Goal: Transaction & Acquisition: Purchase product/service

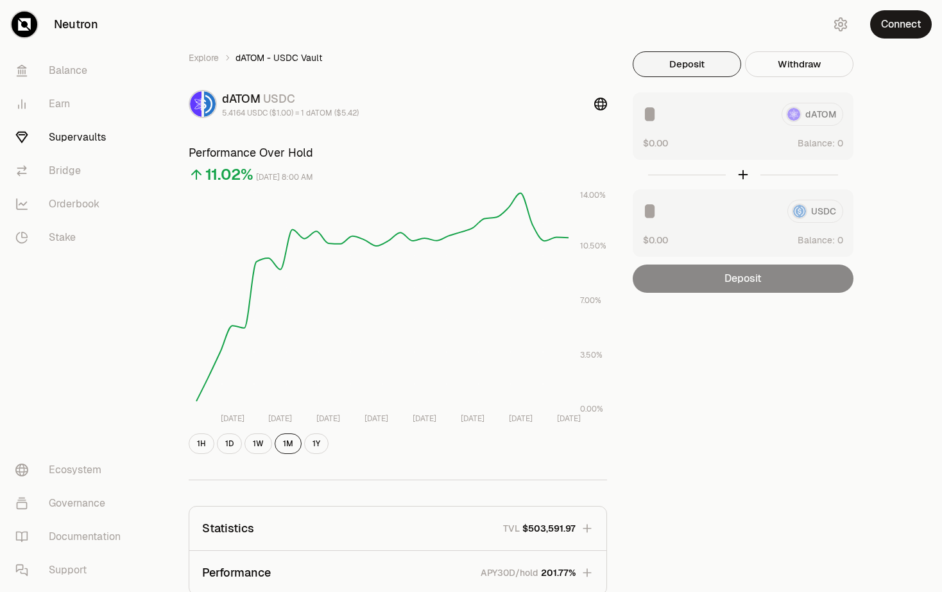
click at [773, 353] on div "Explore dATOM - USDC Vault dATOM USDC 5.4164 USDC ($1.00) = 1 dATOM ($5.42) Per…" at bounding box center [542, 415] width 739 height 728
click at [756, 322] on div "Explore dATOM - USDC Vault dATOM USDC 5.4164 USDC ($1.00) = 1 dATOM ($5.42) Per…" at bounding box center [542, 415] width 739 height 728
click at [757, 336] on div "Explore dATOM - USDC Vault dATOM USDC 5.4164 USDC ($1.00) = 1 dATOM ($5.42) Per…" at bounding box center [542, 415] width 739 height 728
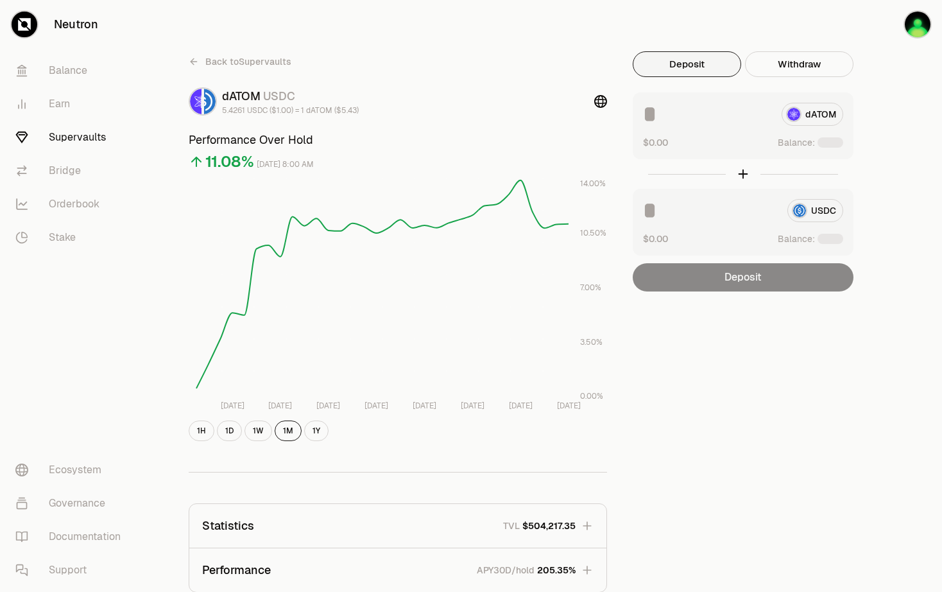
click at [925, 64] on div "Back to Supervaults dATOM USDC 5.4261 USDC ($1.00) = 1 dATOM ($5.43) Performanc…" at bounding box center [543, 421] width 770 height 843
click at [832, 144] on button "Use Max" at bounding box center [825, 143] width 37 height 13
type input "********"
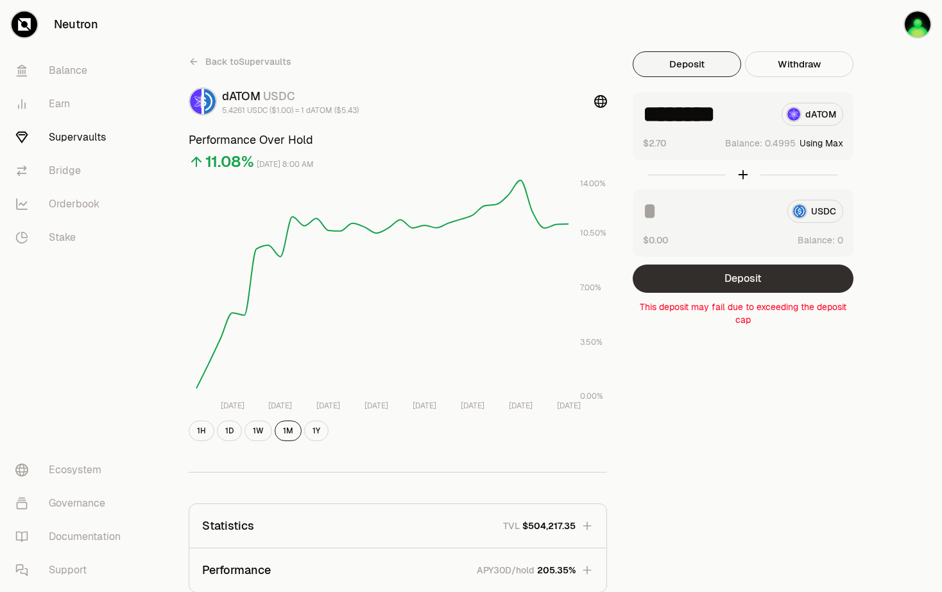
click at [739, 284] on button "Deposit" at bounding box center [743, 278] width 221 height 28
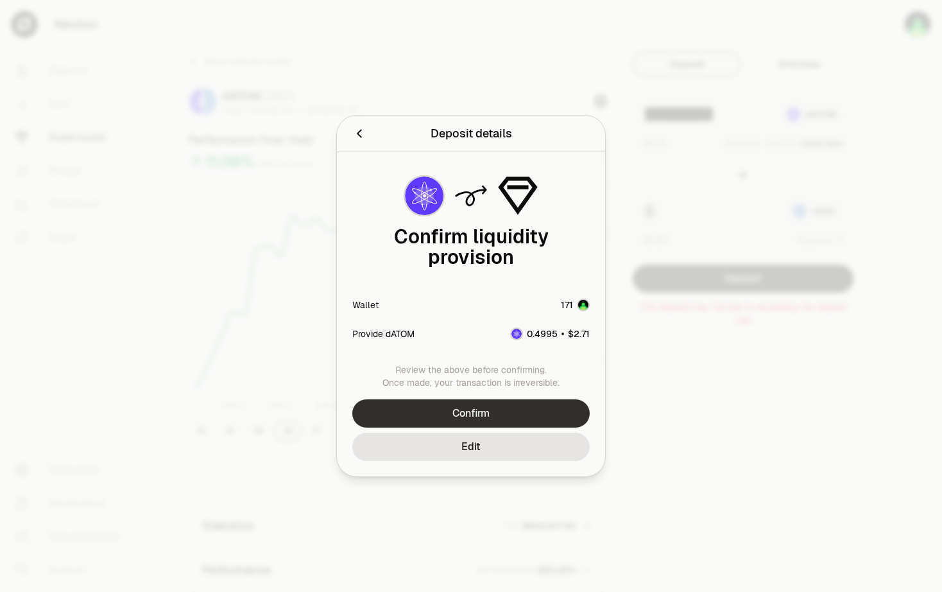
click at [542, 399] on button "Confirm" at bounding box center [470, 413] width 237 height 28
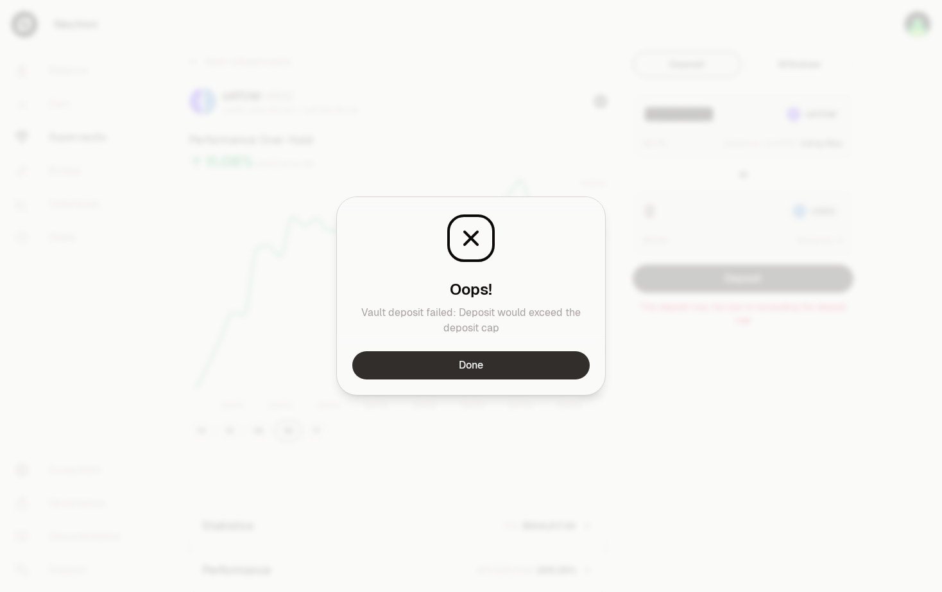
click at [530, 367] on button "Done" at bounding box center [470, 365] width 237 height 28
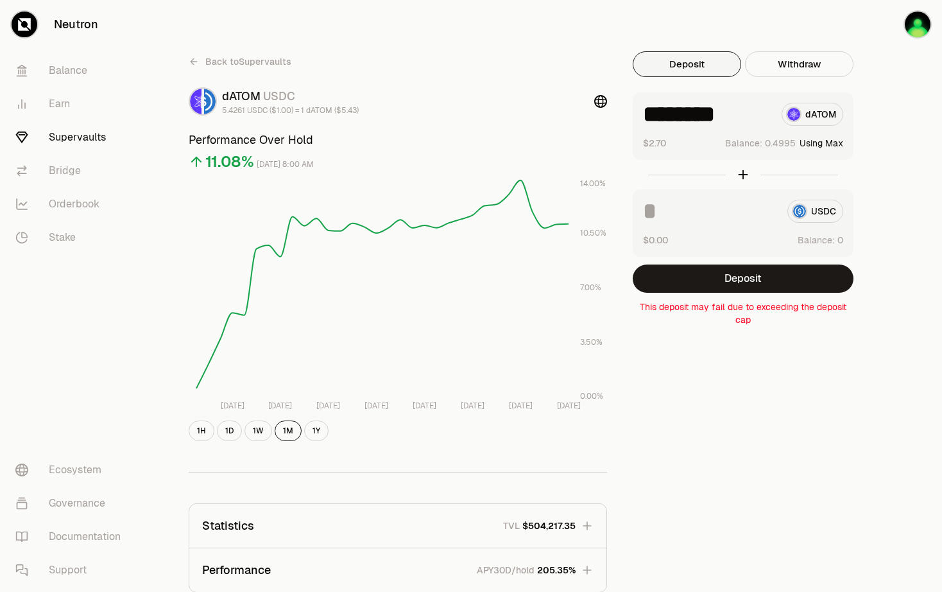
click at [56, 139] on link "Supervaults" at bounding box center [71, 137] width 133 height 33
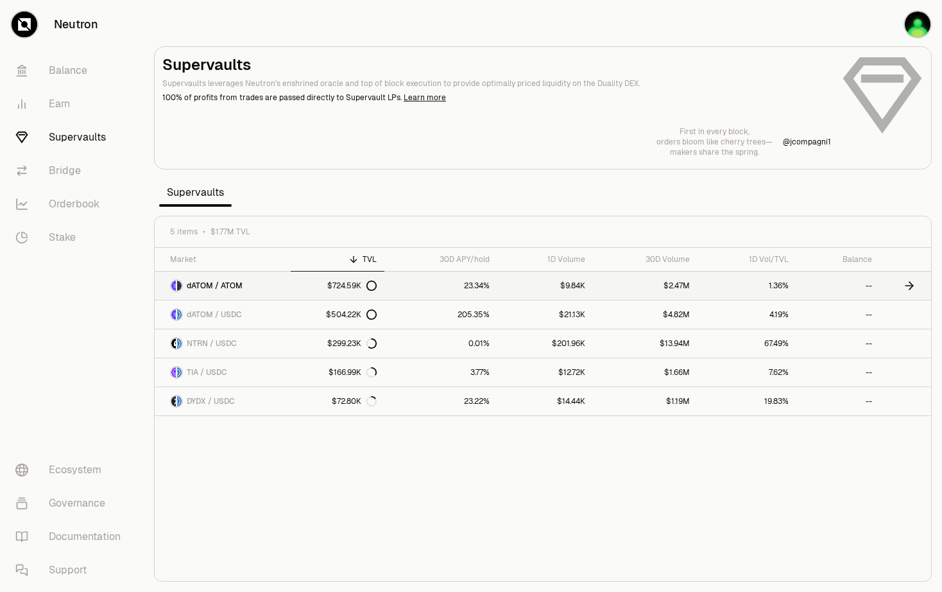
click at [230, 286] on span "dATOM / ATOM" at bounding box center [215, 285] width 56 height 10
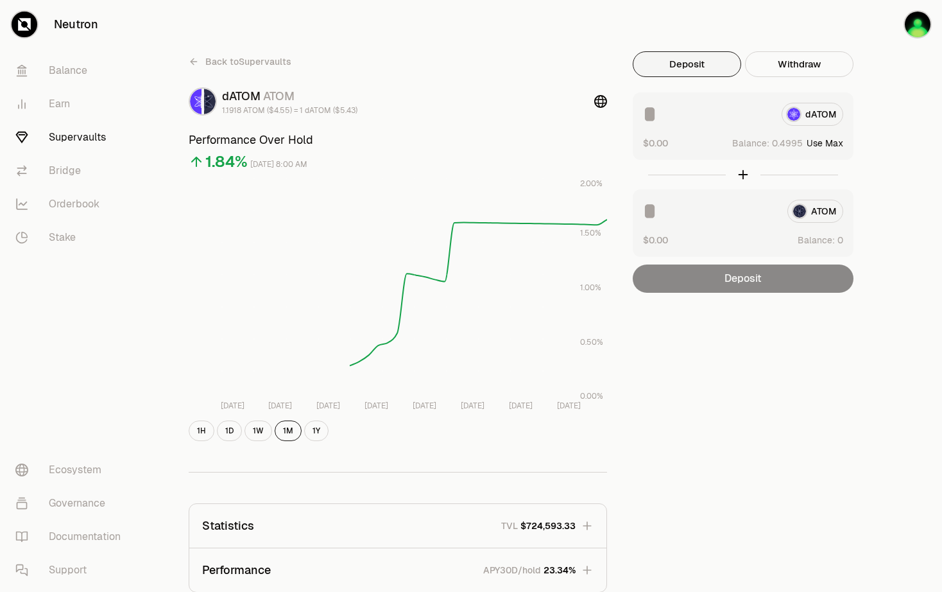
click at [831, 146] on button "Use Max" at bounding box center [825, 143] width 37 height 13
type input "********"
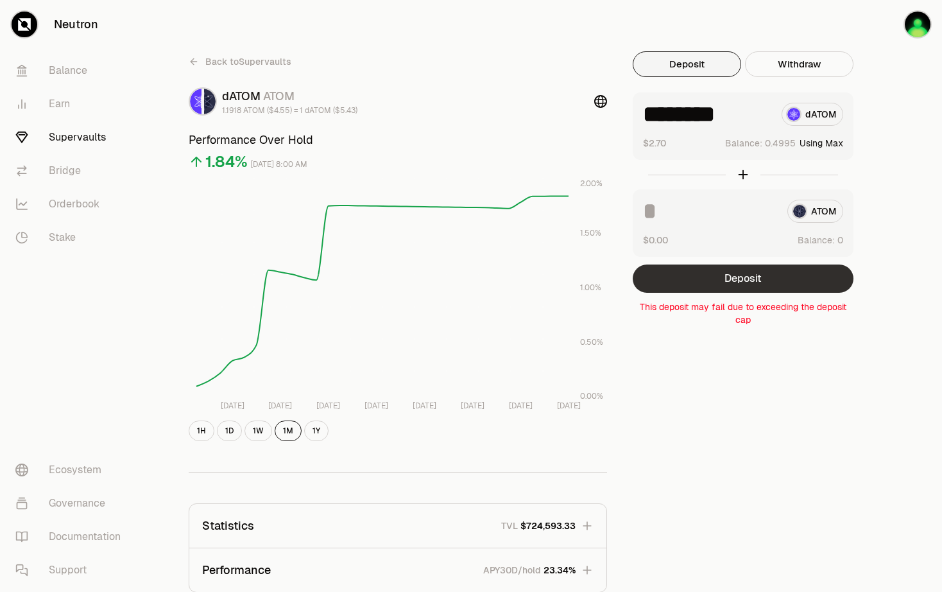
click at [738, 270] on button "Deposit" at bounding box center [743, 278] width 221 height 28
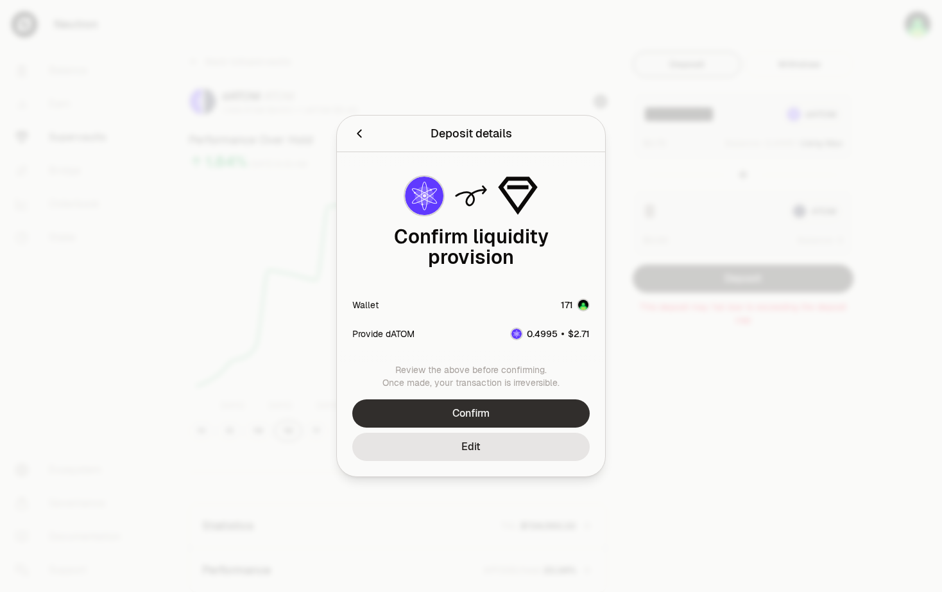
click at [464, 409] on button "Confirm" at bounding box center [470, 413] width 237 height 28
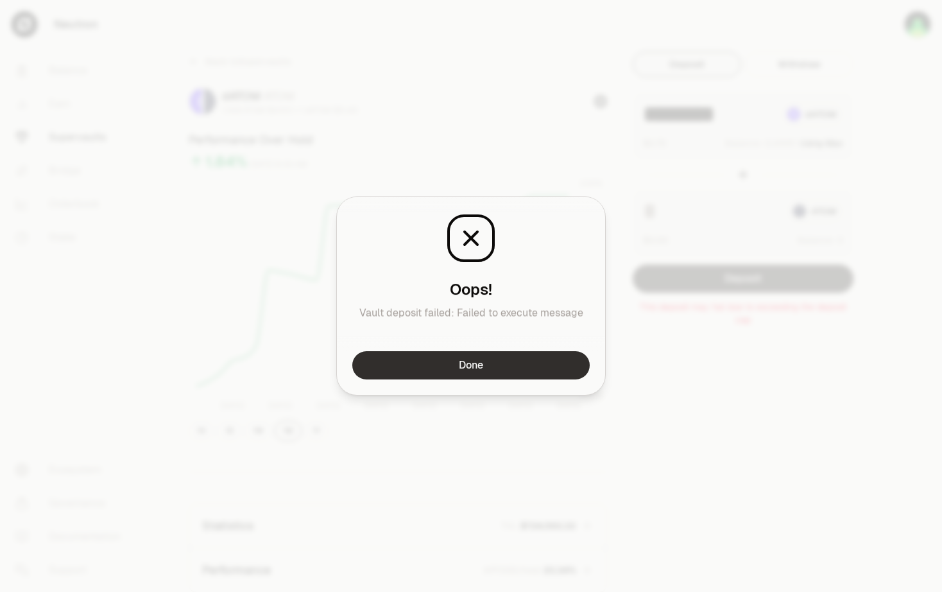
click at [525, 363] on button "Done" at bounding box center [470, 365] width 237 height 28
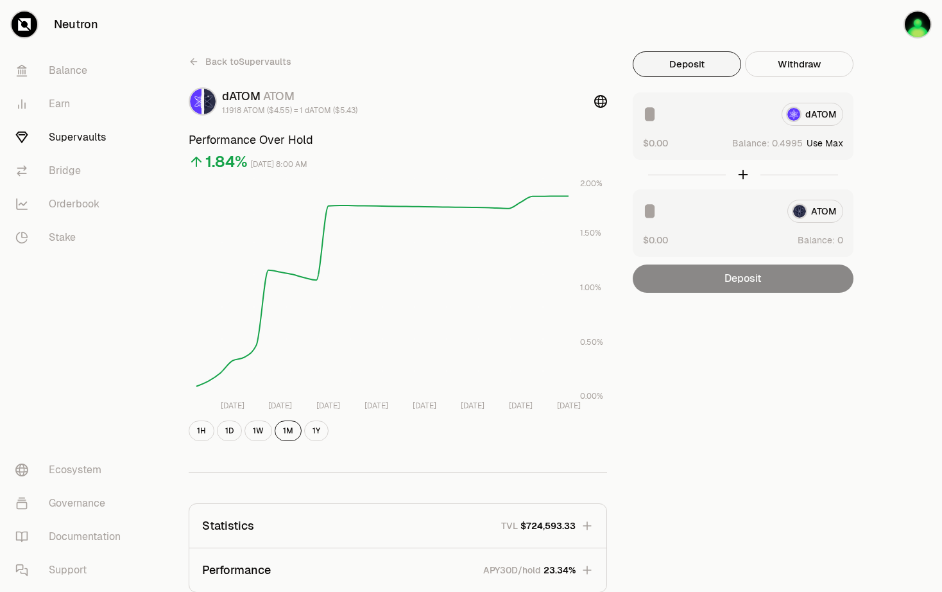
click at [823, 144] on button "Use Max" at bounding box center [825, 143] width 37 height 13
type input "********"
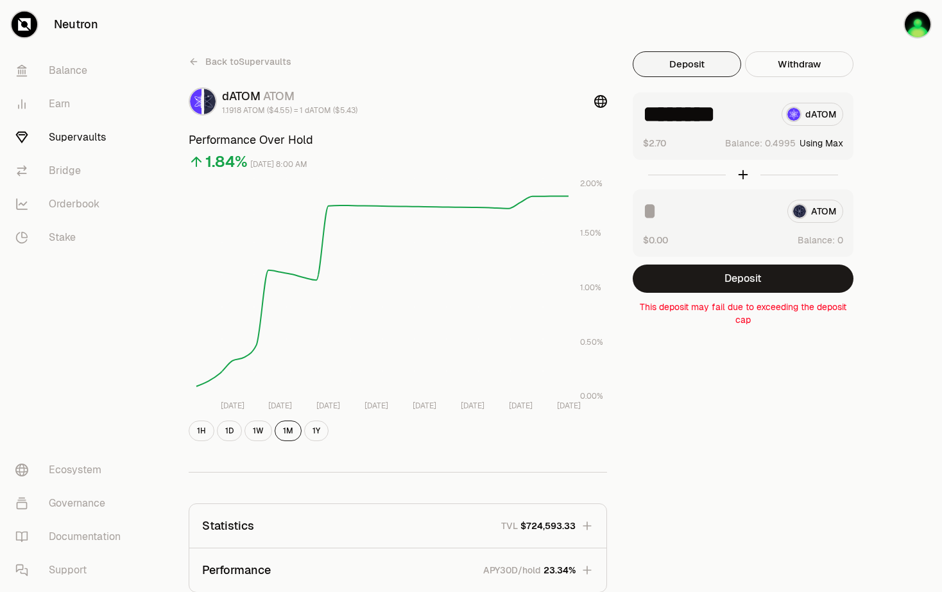
click at [51, 142] on link "Supervaults" at bounding box center [71, 137] width 133 height 33
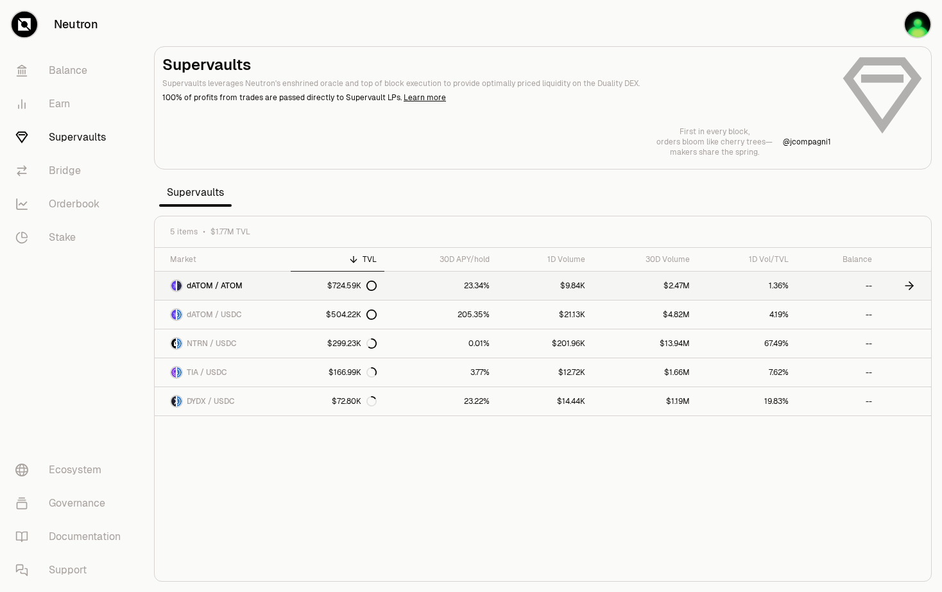
click at [286, 286] on link "dATOM / ATOM" at bounding box center [223, 285] width 136 height 28
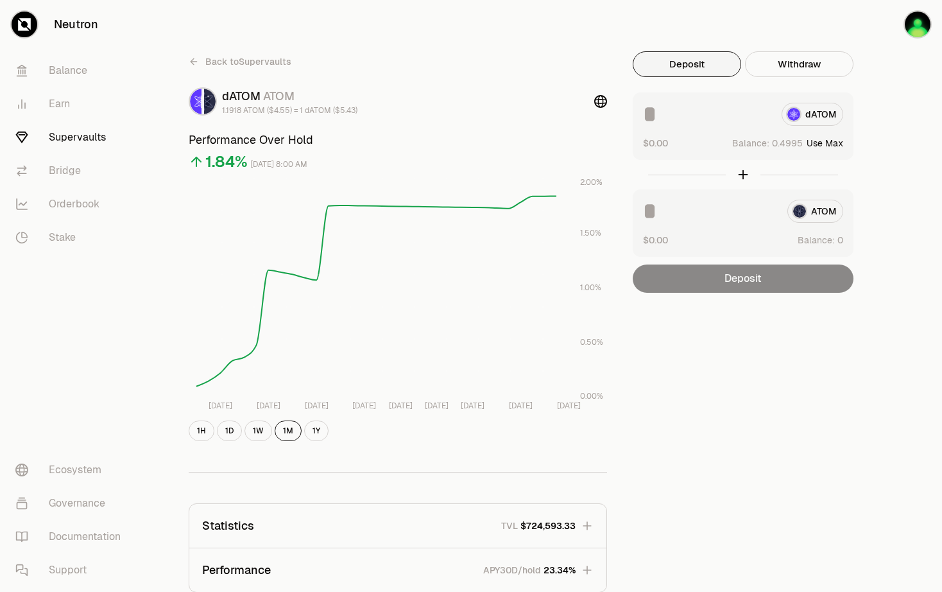
click at [830, 144] on button "Use Max" at bounding box center [825, 143] width 37 height 13
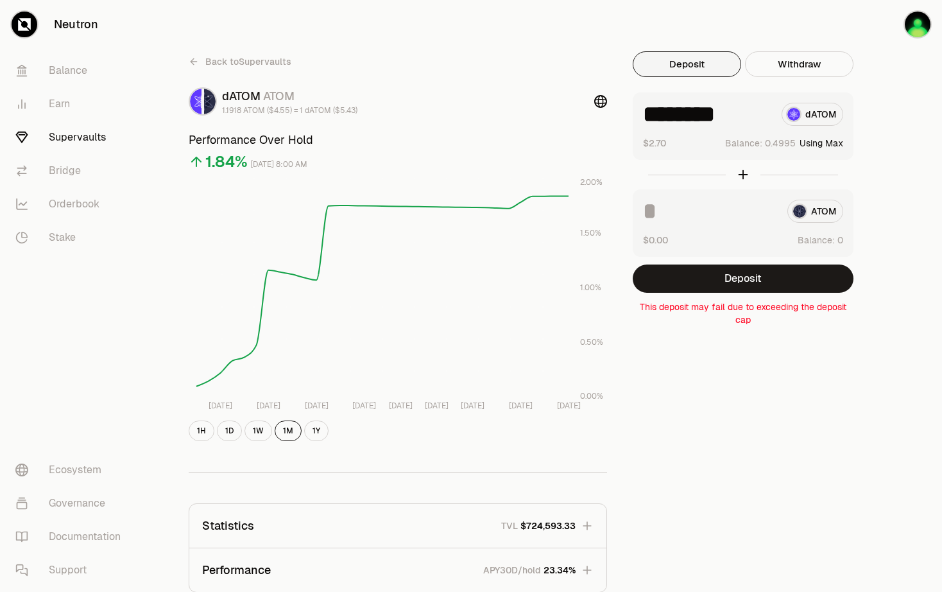
type input "********"
click at [728, 277] on button "Deposit" at bounding box center [743, 278] width 221 height 28
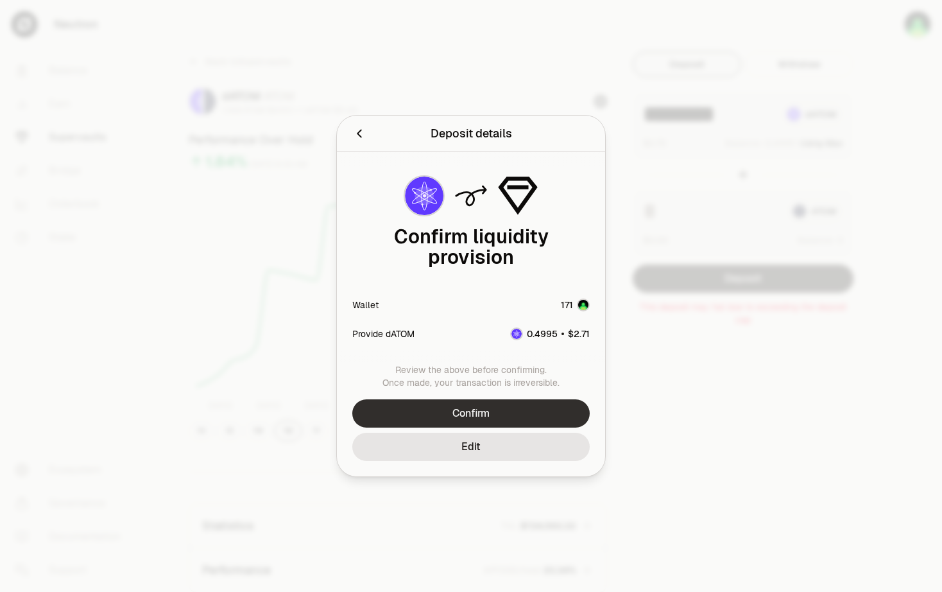
click at [529, 399] on button "Confirm" at bounding box center [470, 413] width 237 height 28
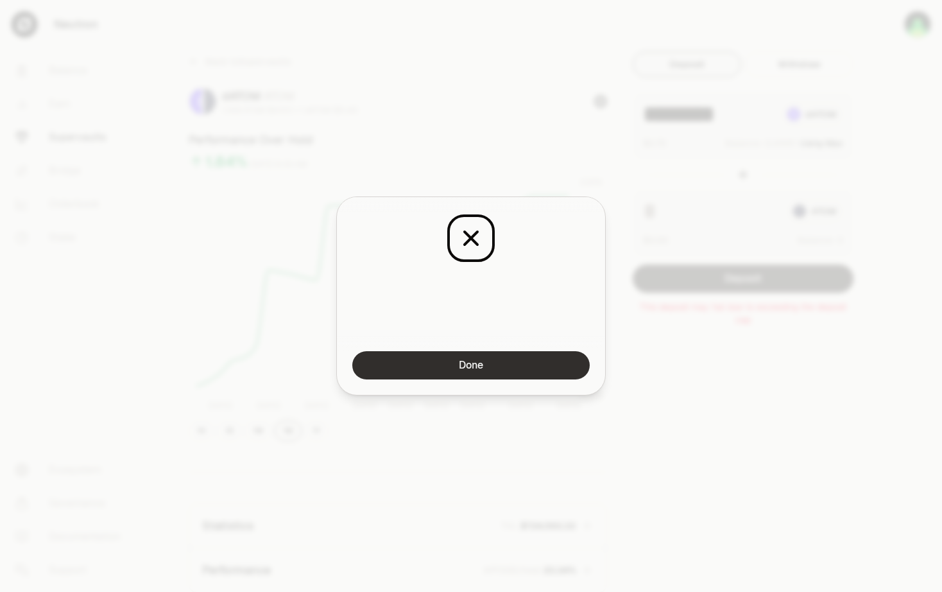
click at [553, 366] on button "Done" at bounding box center [470, 365] width 237 height 28
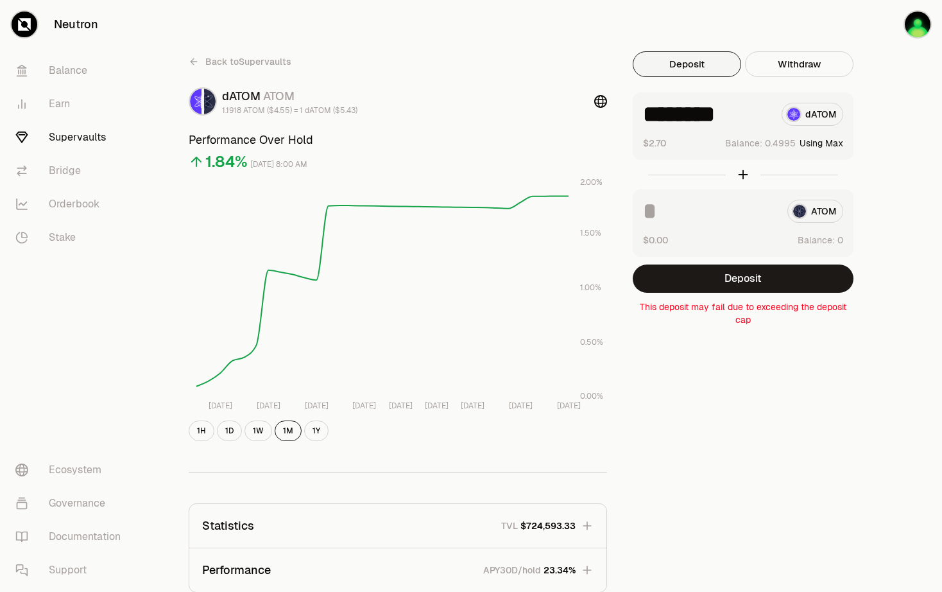
click at [705, 352] on div "Back to Supervaults dATOM ATOM 1.1918 ATOM ($4.55) = 1 dATOM ($5.43) Performanc…" at bounding box center [542, 421] width 739 height 741
